Goal: Transaction & Acquisition: Purchase product/service

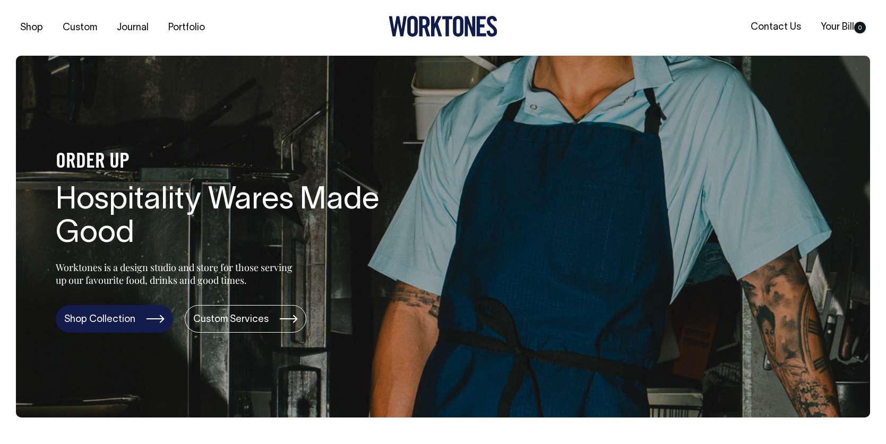
click at [141, 316] on link "Shop Collection" at bounding box center [114, 319] width 117 height 28
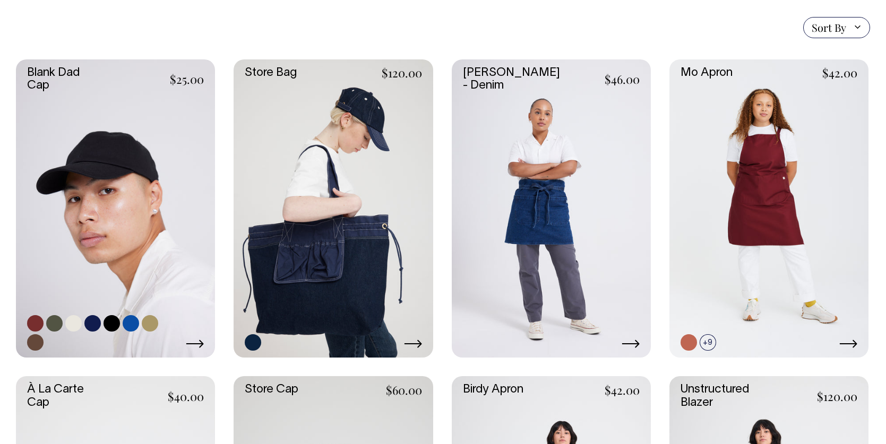
scroll to position [255, 0]
click at [140, 216] on link at bounding box center [115, 208] width 199 height 299
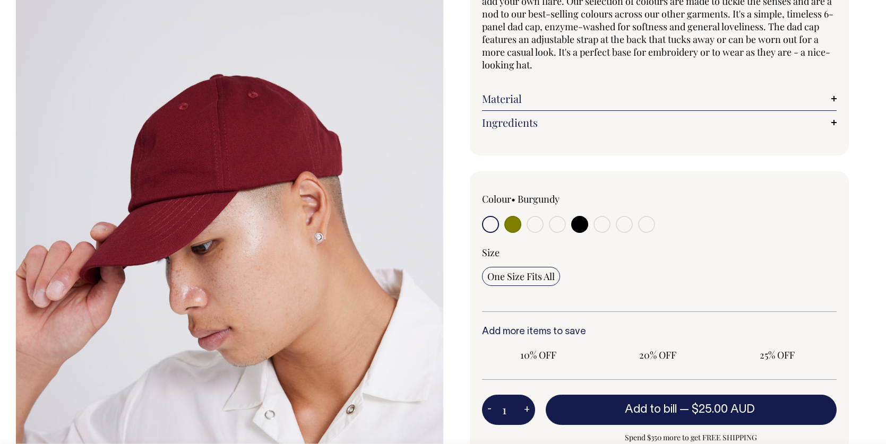
click at [517, 230] on label at bounding box center [512, 226] width 17 height 20
click at [517, 230] on input "radio" at bounding box center [512, 224] width 17 height 17
radio input "true"
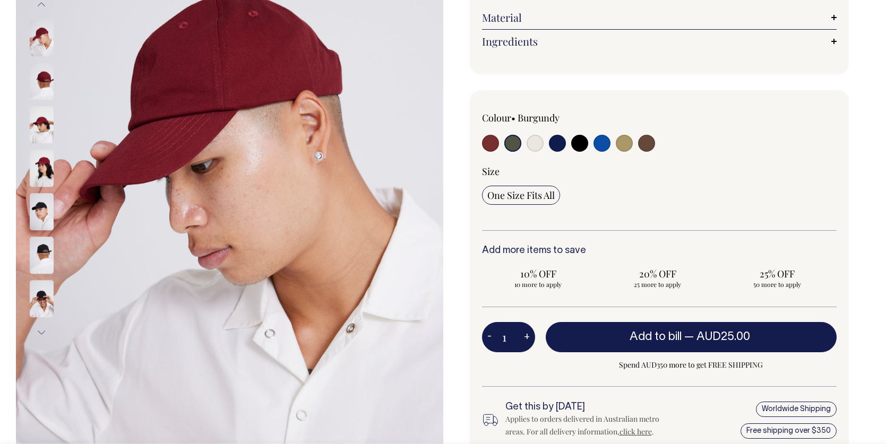
scroll to position [208, 0]
click at [618, 144] on input "radio" at bounding box center [624, 142] width 17 height 17
radio input "true"
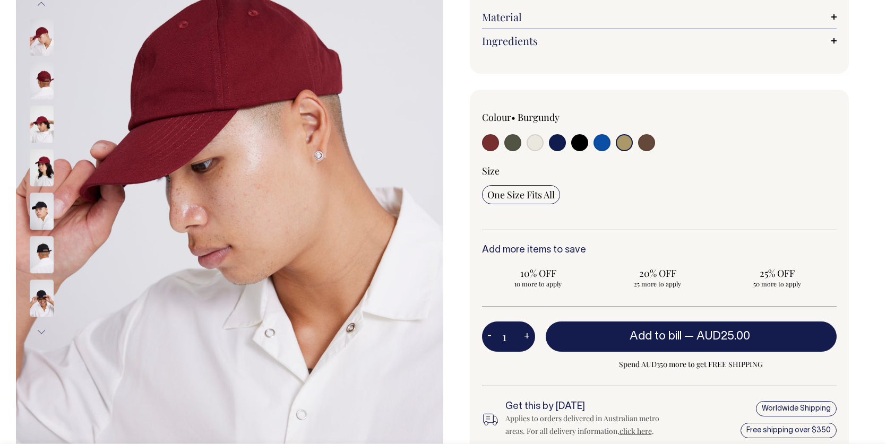
radio input "true"
select select "Washed Khaki"
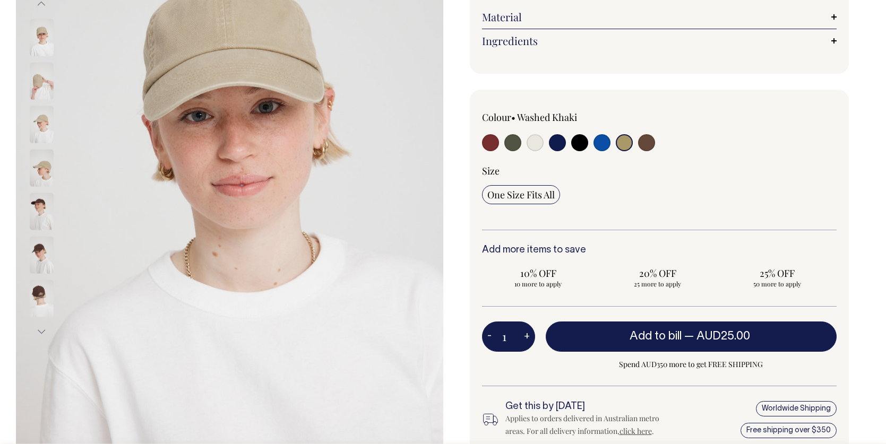
click at [534, 138] on input "radio" at bounding box center [535, 142] width 17 height 17
radio input "true"
select select "Natural"
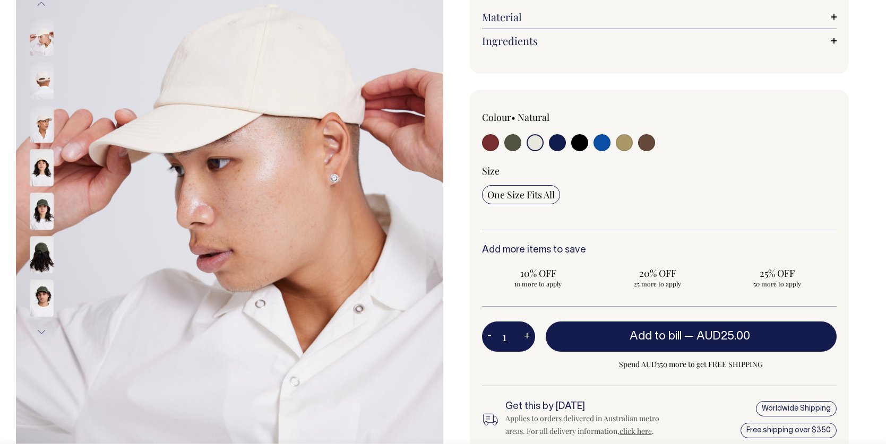
click at [633, 141] on div at bounding box center [730, 128] width 213 height 35
click at [624, 138] on input "radio" at bounding box center [624, 142] width 17 height 17
radio input "true"
select select "Washed Khaki"
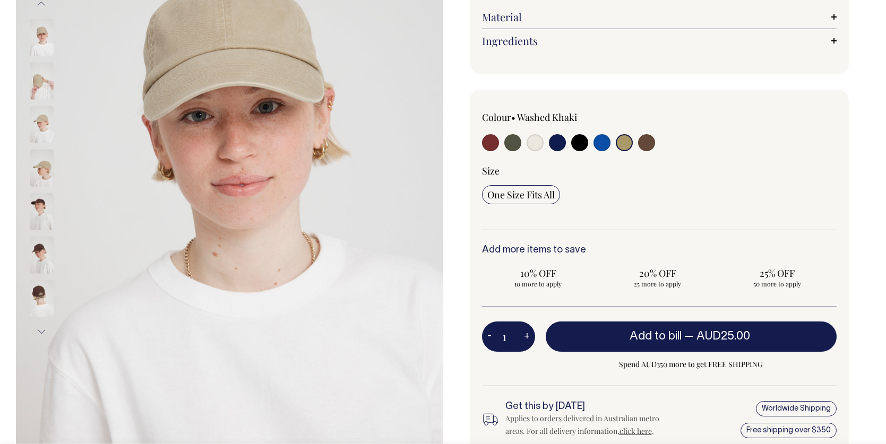
click at [645, 141] on input "radio" at bounding box center [646, 142] width 17 height 17
radio input "true"
select select "Espresso"
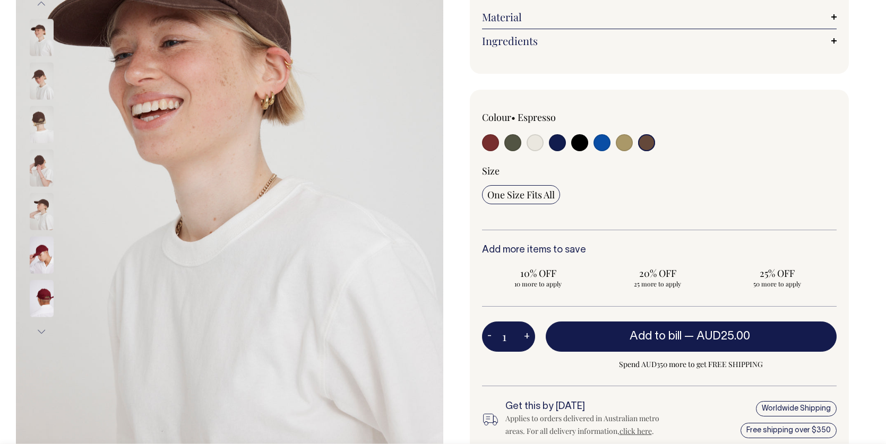
click at [536, 140] on input "radio" at bounding box center [535, 142] width 17 height 17
radio input "true"
select select "Natural"
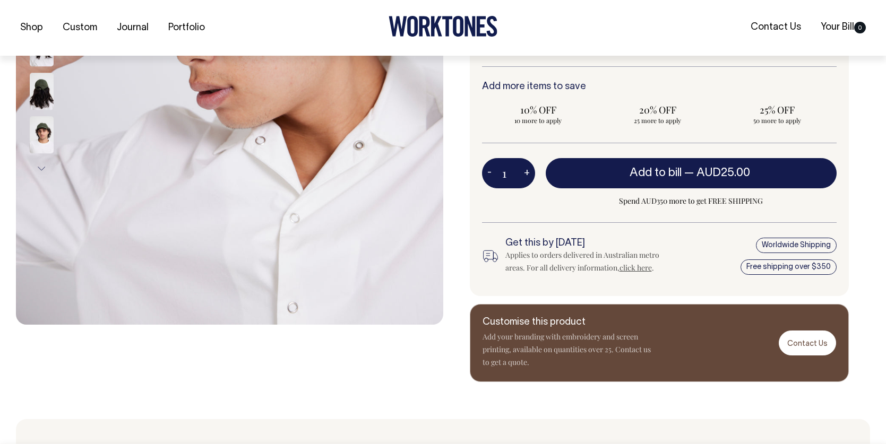
scroll to position [372, 0]
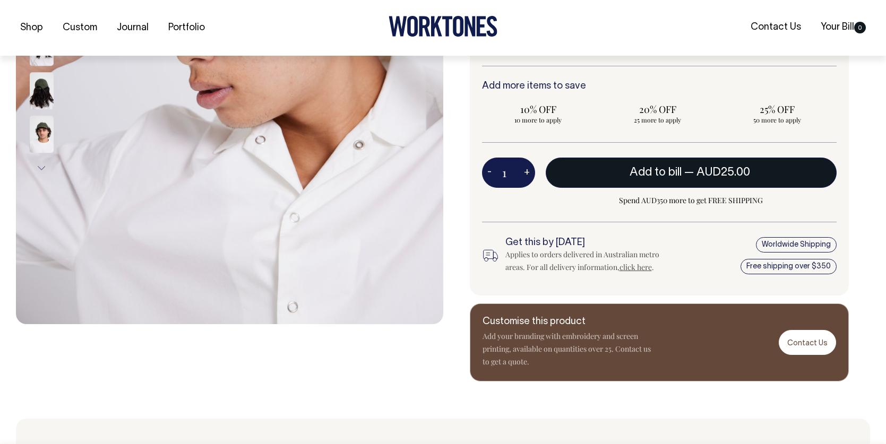
click at [679, 177] on span "Add to bill" at bounding box center [656, 172] width 52 height 11
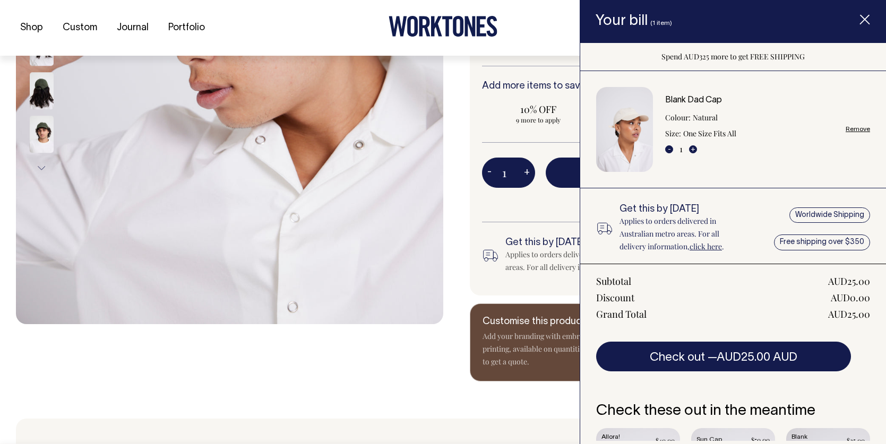
click at [867, 22] on icon "Item added to your cart" at bounding box center [865, 20] width 11 height 11
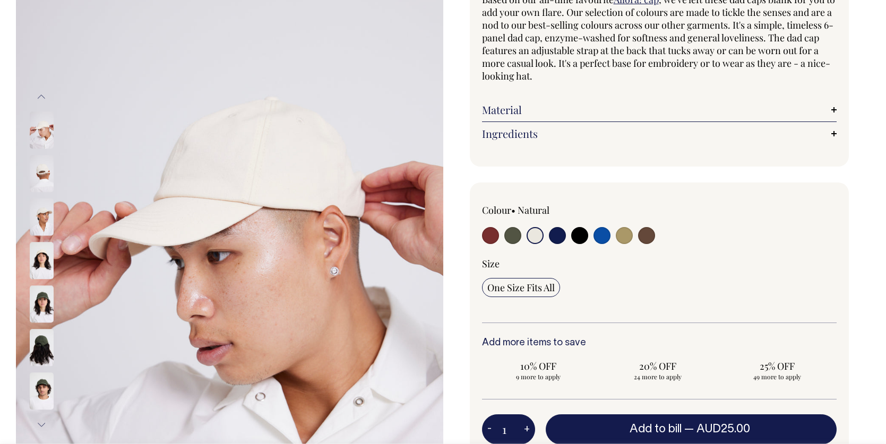
scroll to position [115, 0]
